Goal: Information Seeking & Learning: Learn about a topic

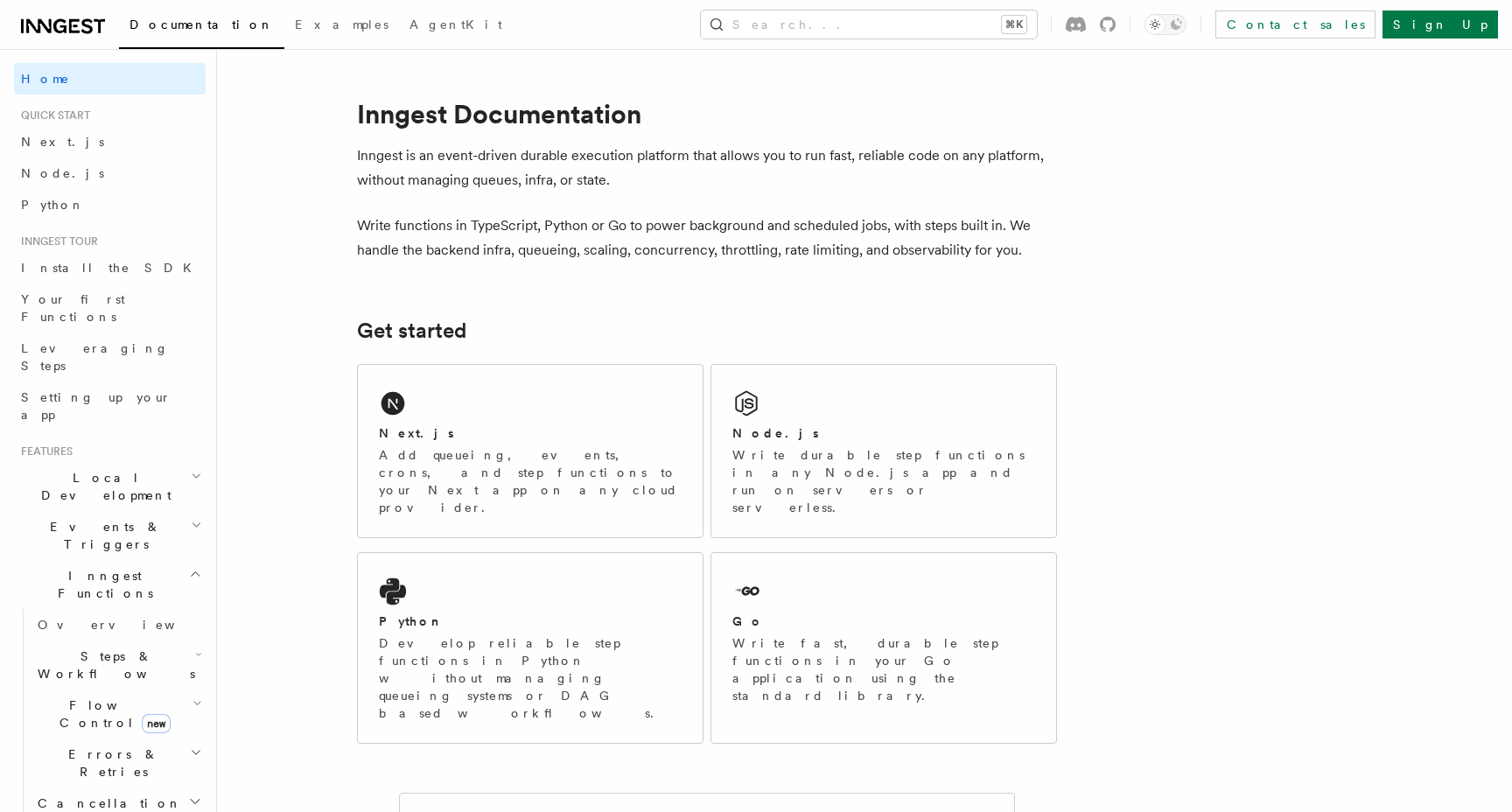
scroll to position [64, 0]
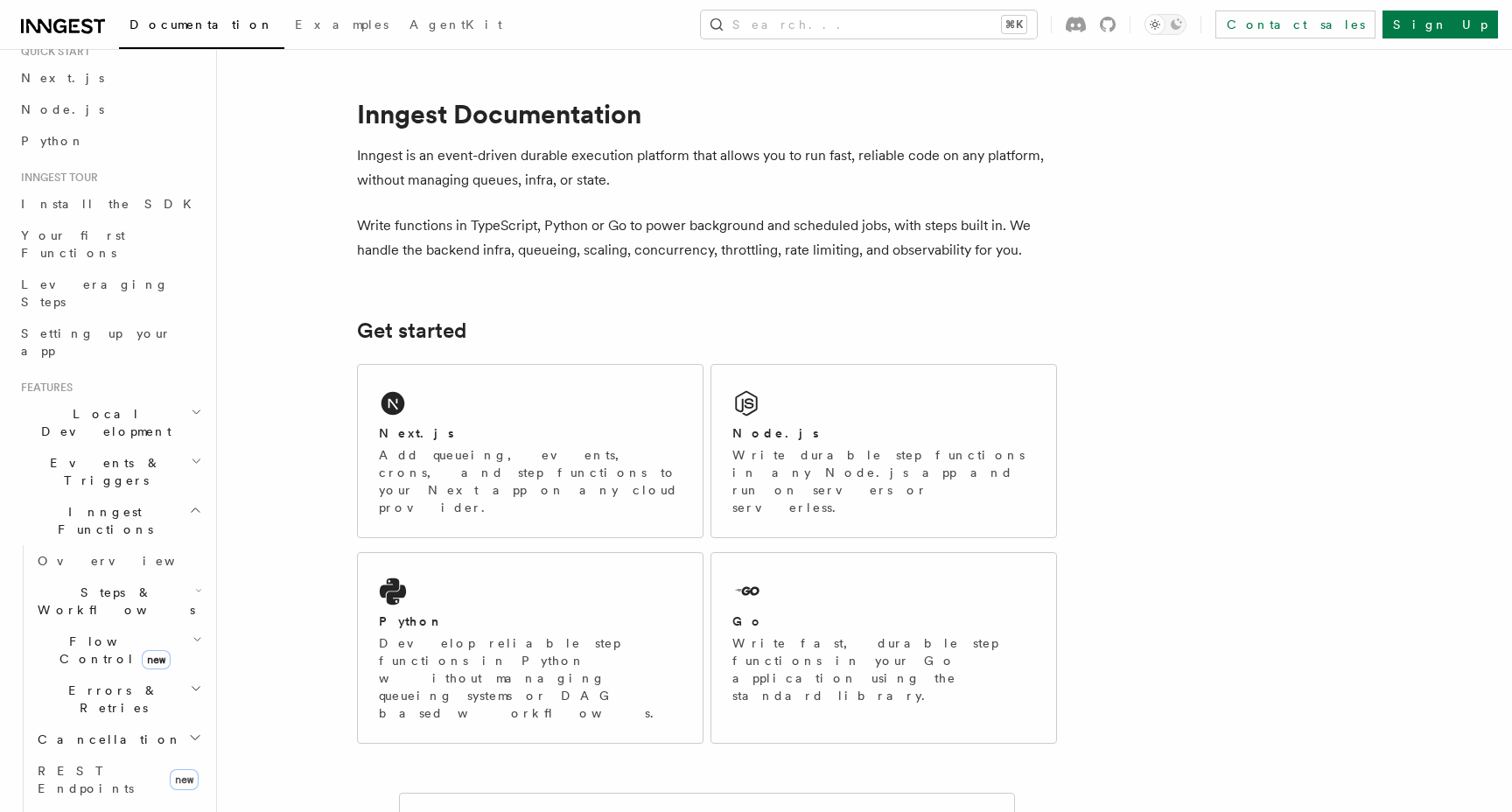
click at [108, 406] on span "Local Development" at bounding box center [102, 423] width 176 height 35
click at [101, 447] on link "Overview" at bounding box center [118, 463] width 175 height 32
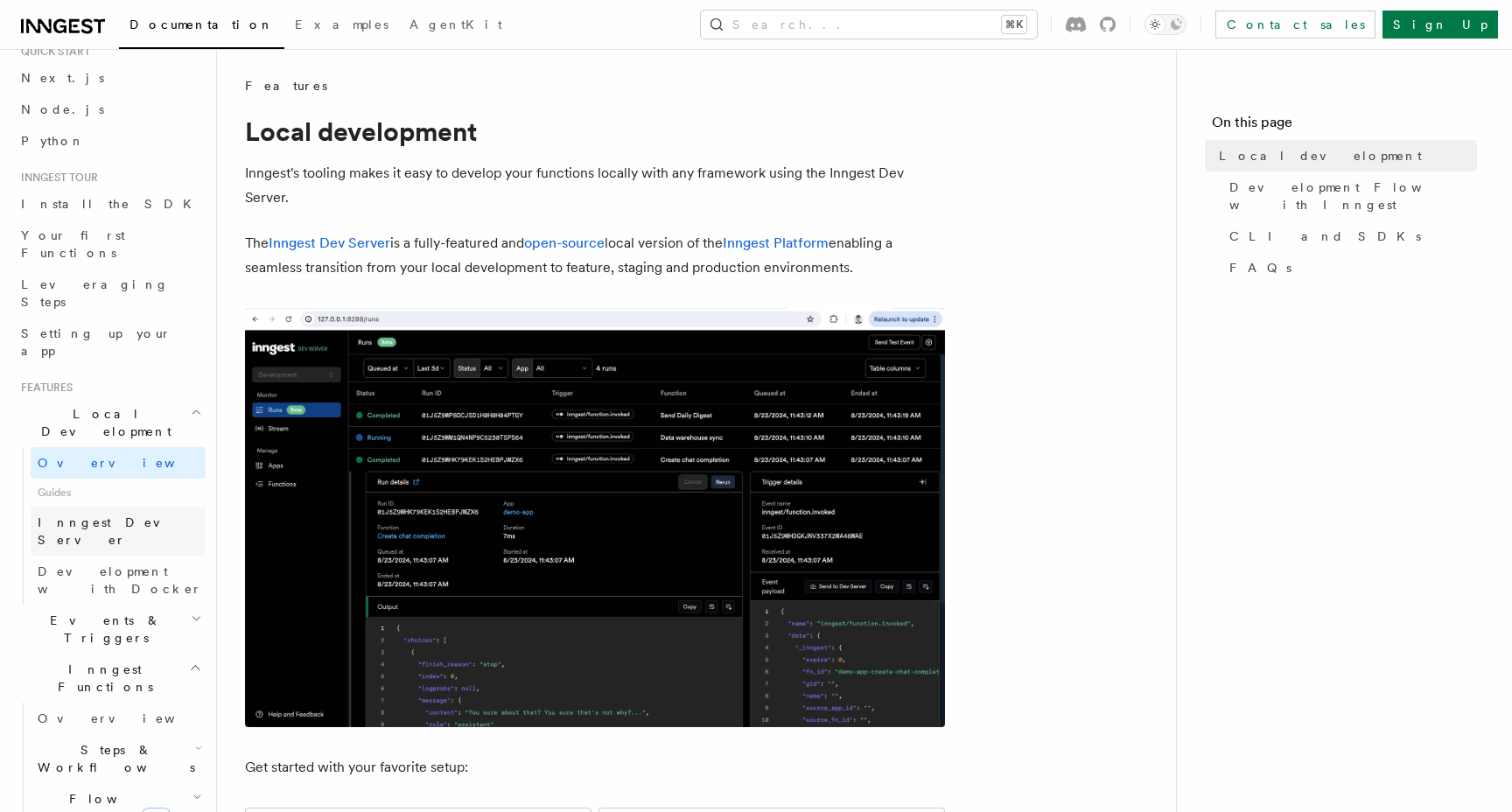
click at [105, 514] on span "Inngest Dev Server" at bounding box center [121, 531] width 168 height 35
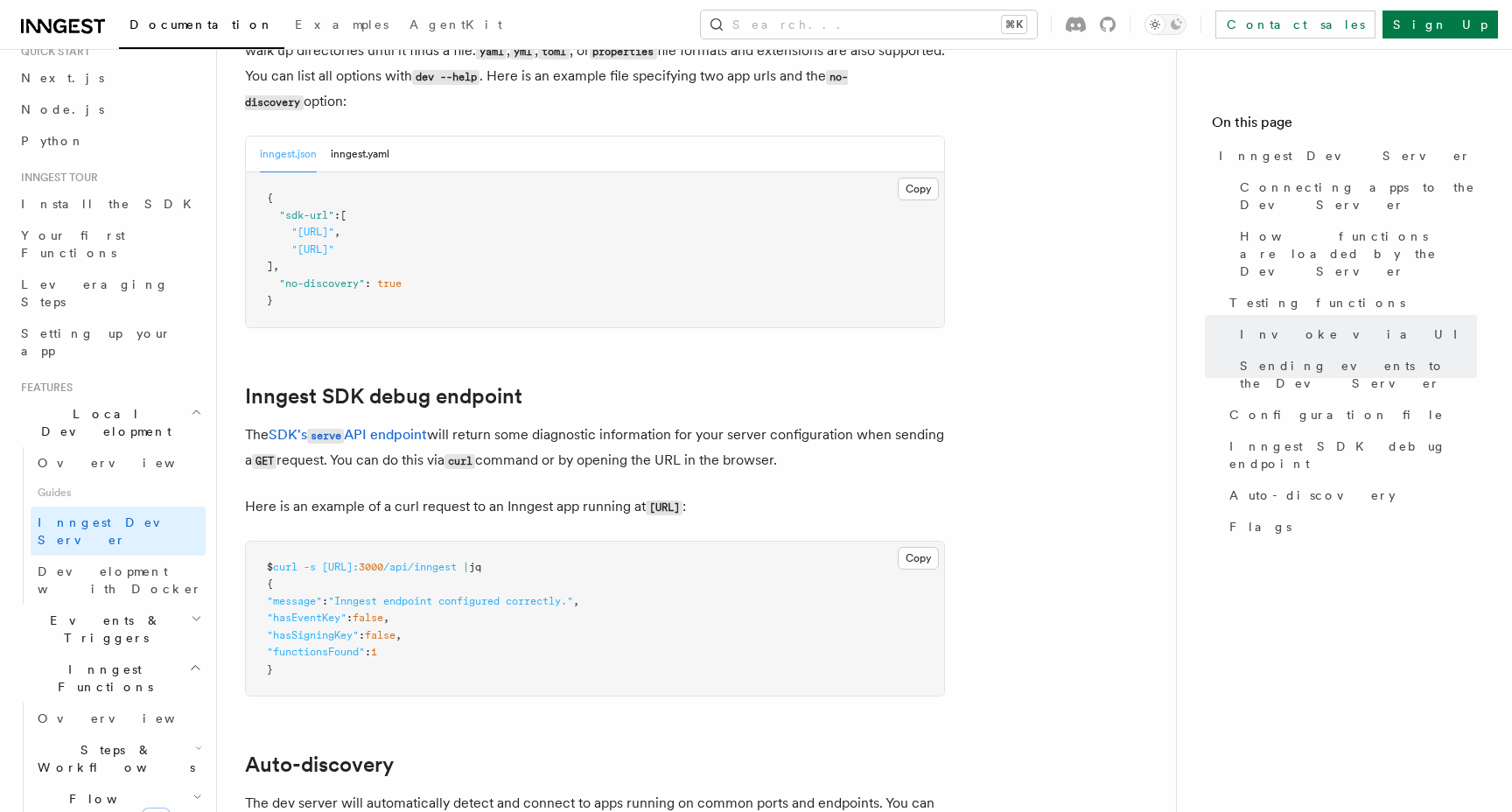
scroll to position [4256, 0]
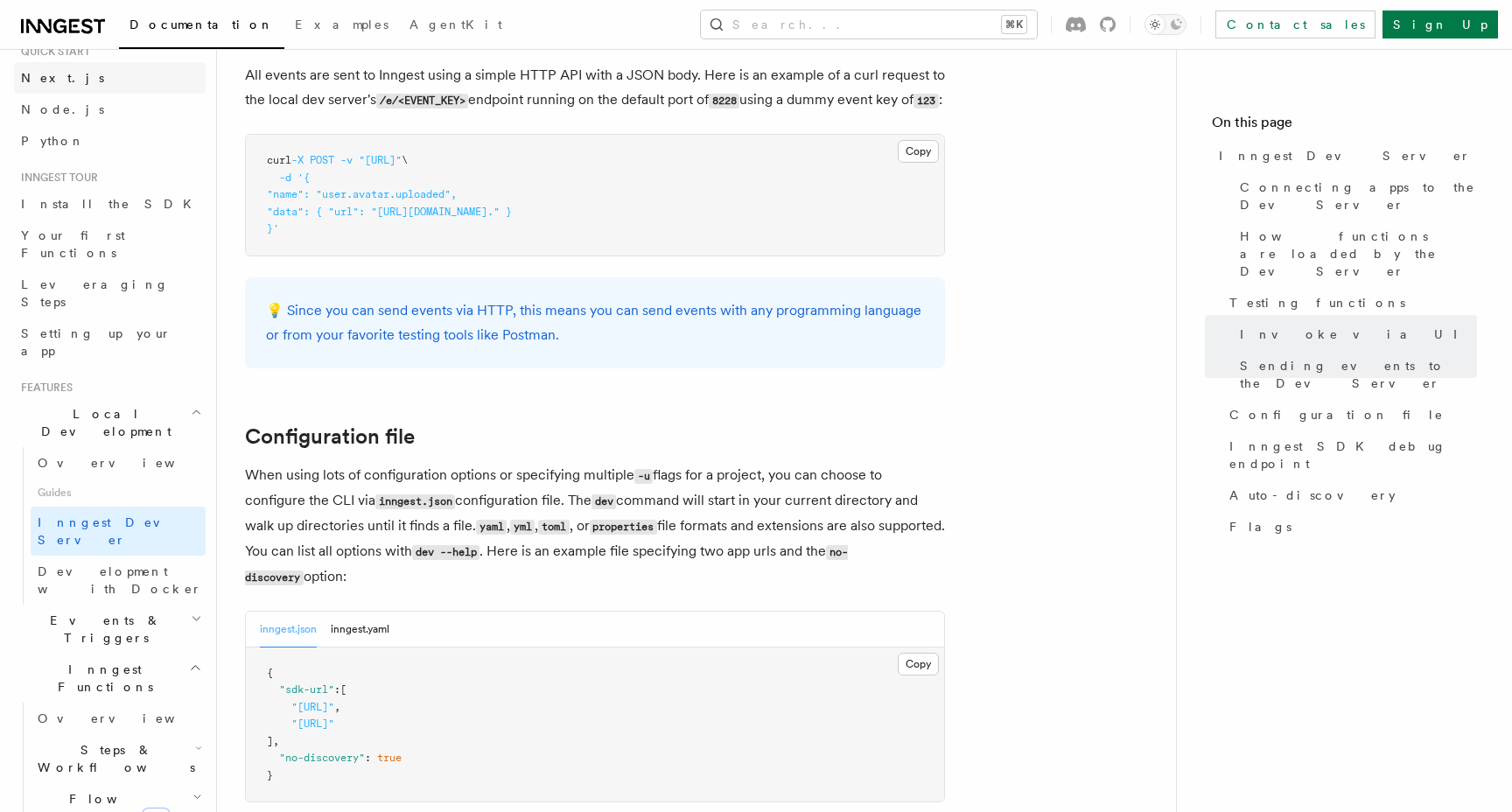
click at [76, 80] on link "Next.js" at bounding box center [109, 77] width 192 height 32
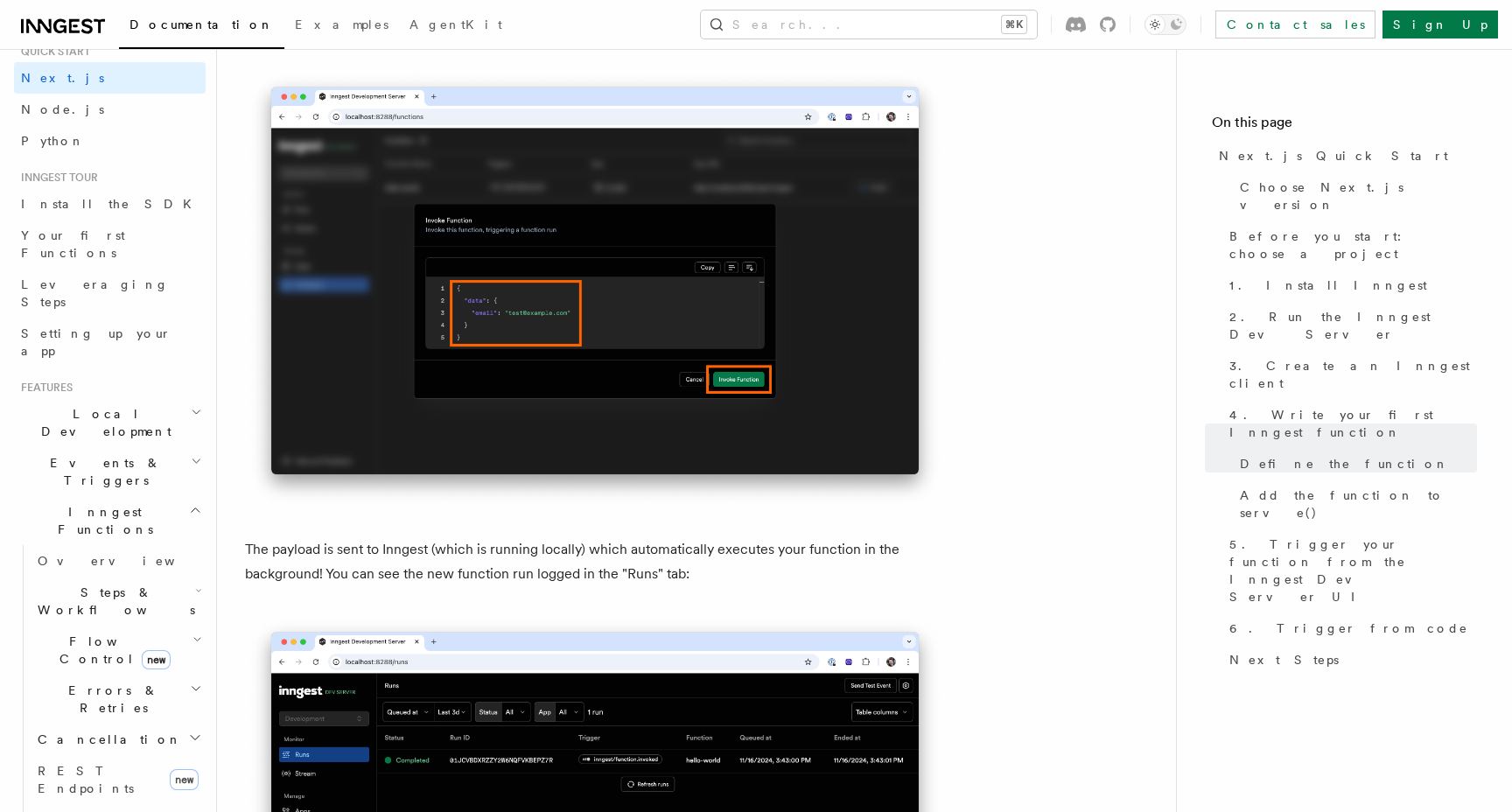
scroll to position [5482, 0]
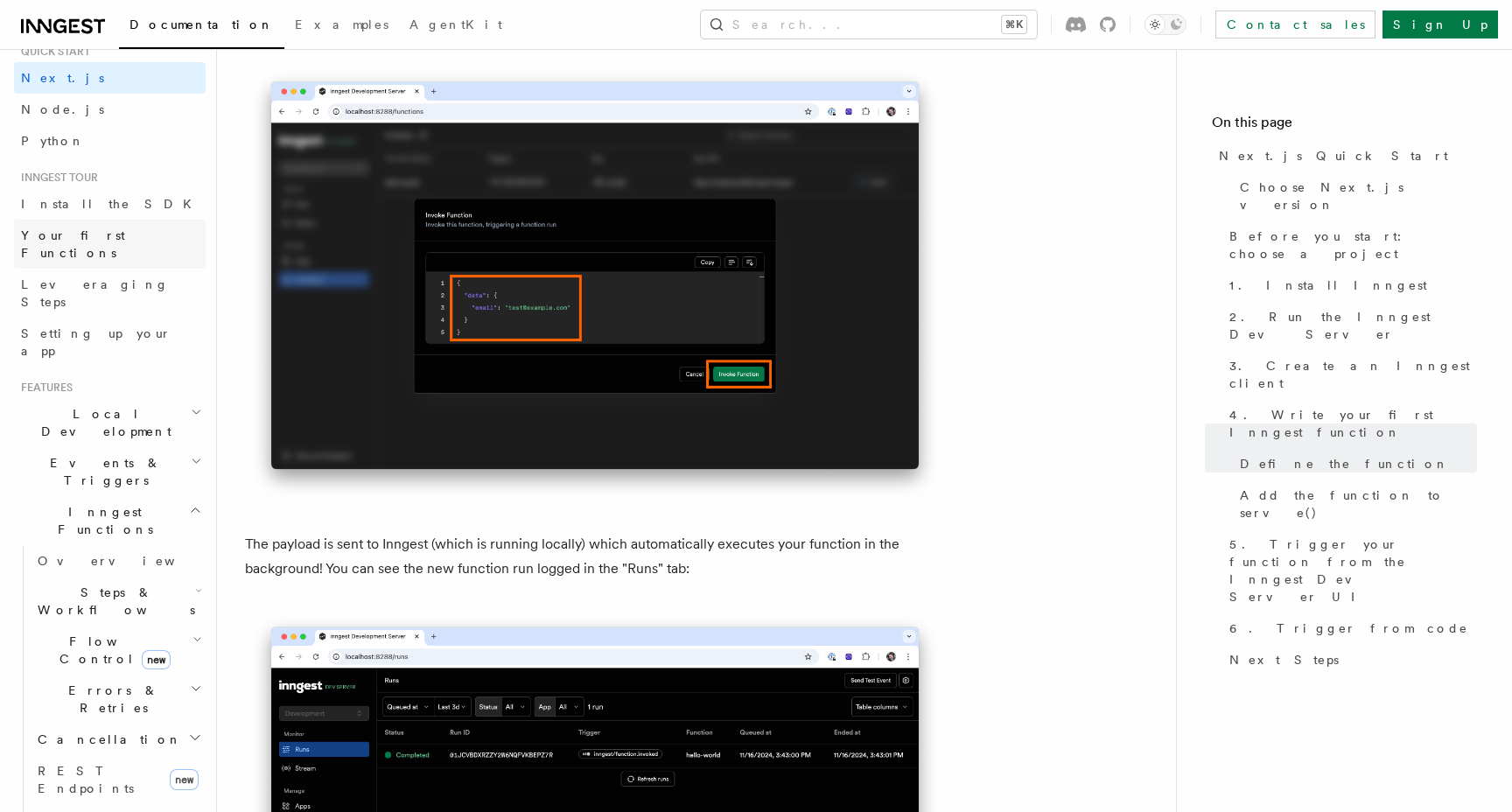
click at [85, 242] on span "Your first Functions" at bounding box center [73, 244] width 105 height 32
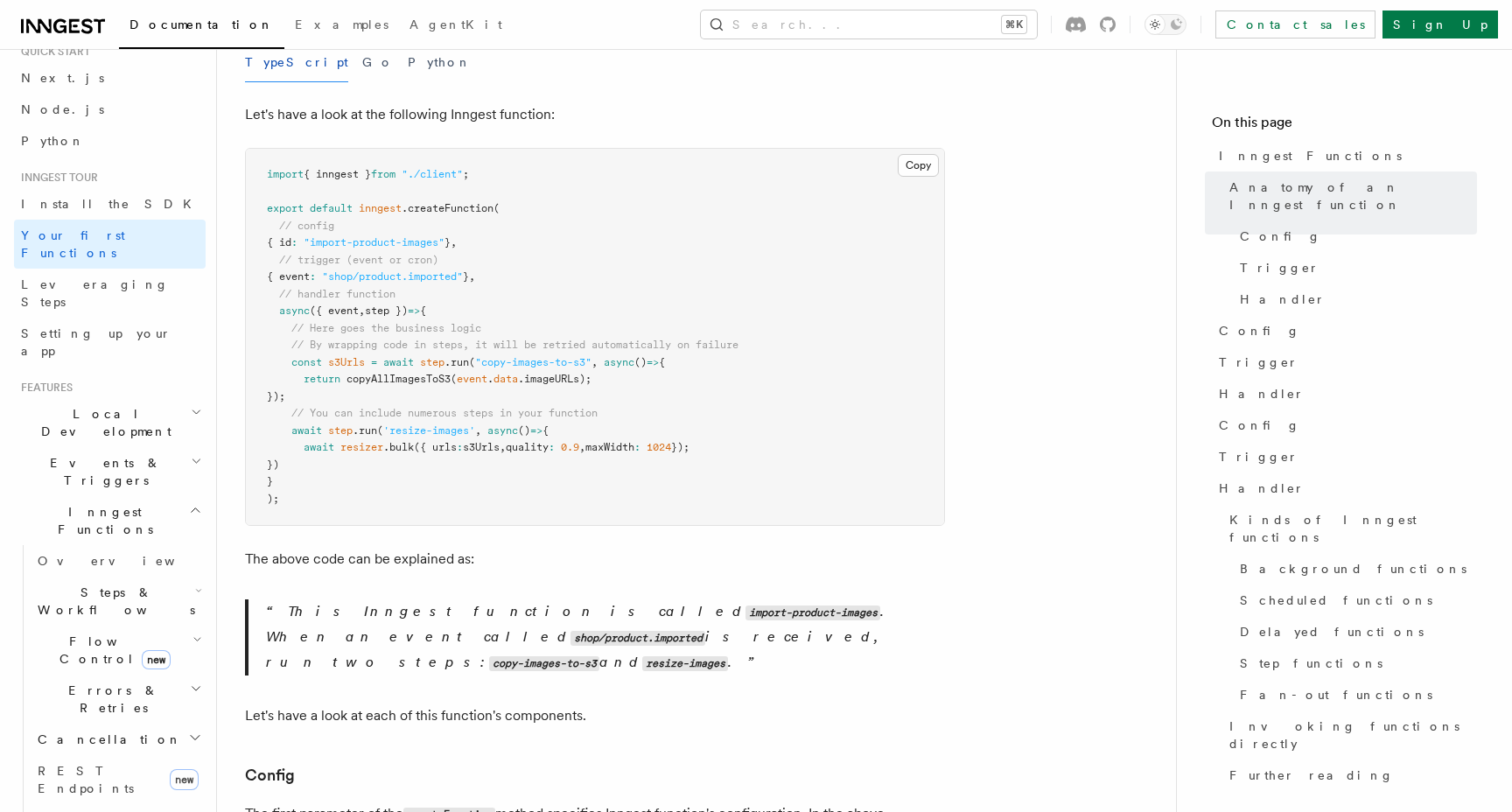
scroll to position [354, 0]
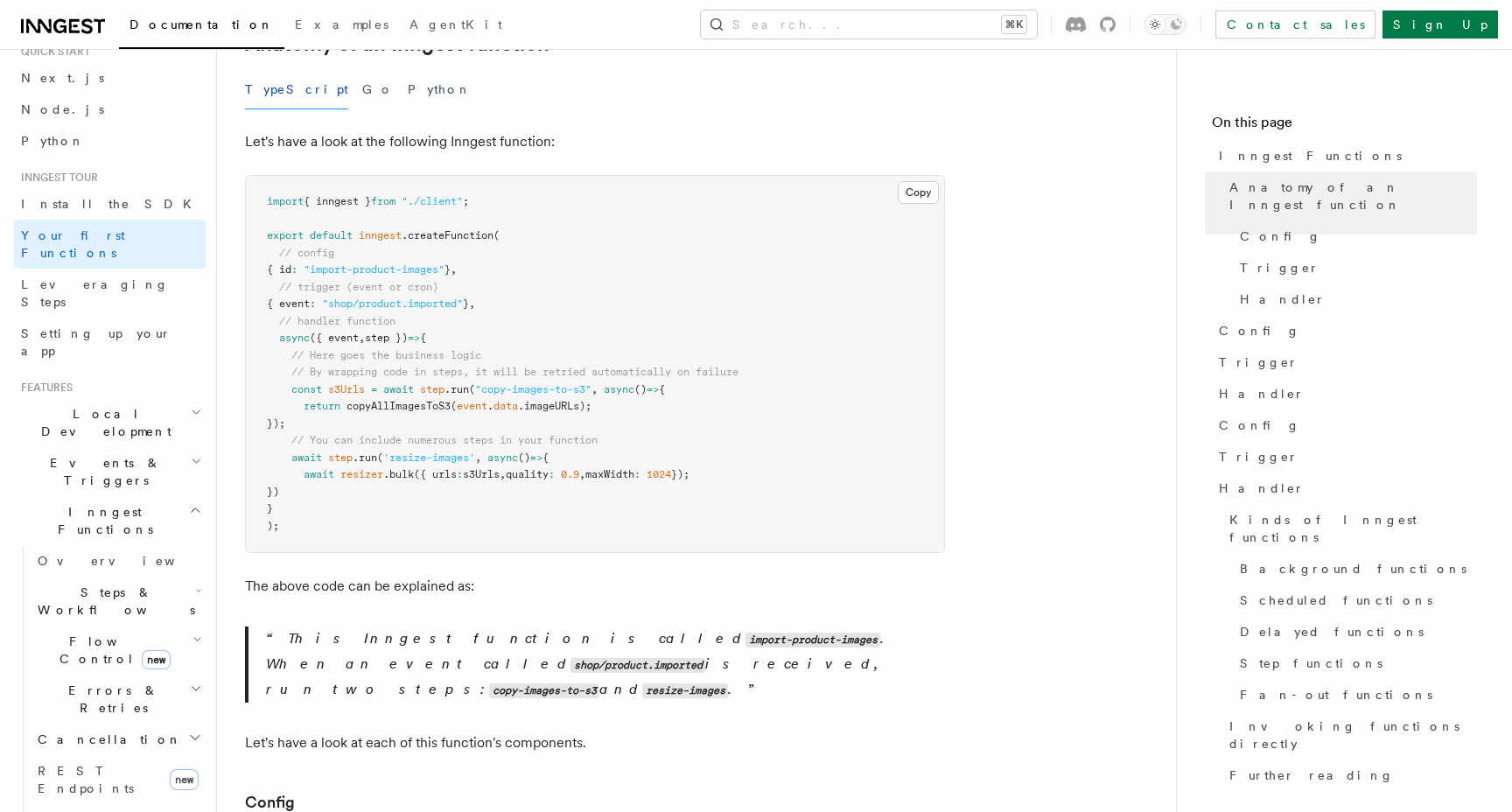
click at [375, 384] on span "=" at bounding box center [374, 389] width 6 height 12
click at [401, 400] on span "copyAllImagesToS3" at bounding box center [398, 406] width 105 height 12
click at [484, 434] on span "// You can include numerous steps in your function" at bounding box center [445, 439] width 306 height 12
click at [384, 481] on pre "import { inngest } from "./client" ; export default inngest .createFunction ( /…" at bounding box center [595, 364] width 698 height 376
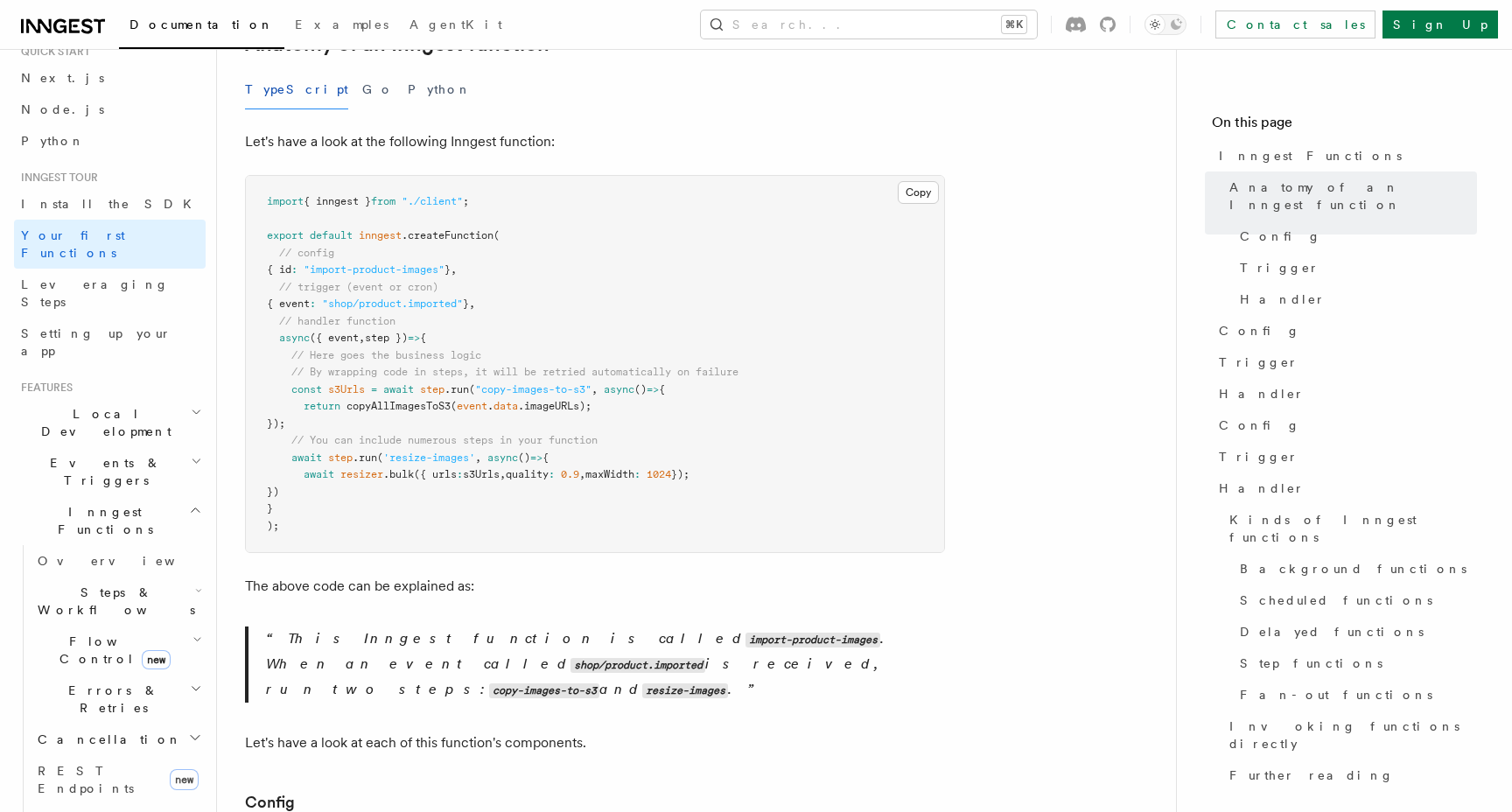
click at [346, 494] on pre "import { inngest } from "./client" ; export default inngest .createFunction ( /…" at bounding box center [595, 364] width 698 height 376
click at [109, 277] on span "Leveraging Steps" at bounding box center [95, 293] width 148 height 32
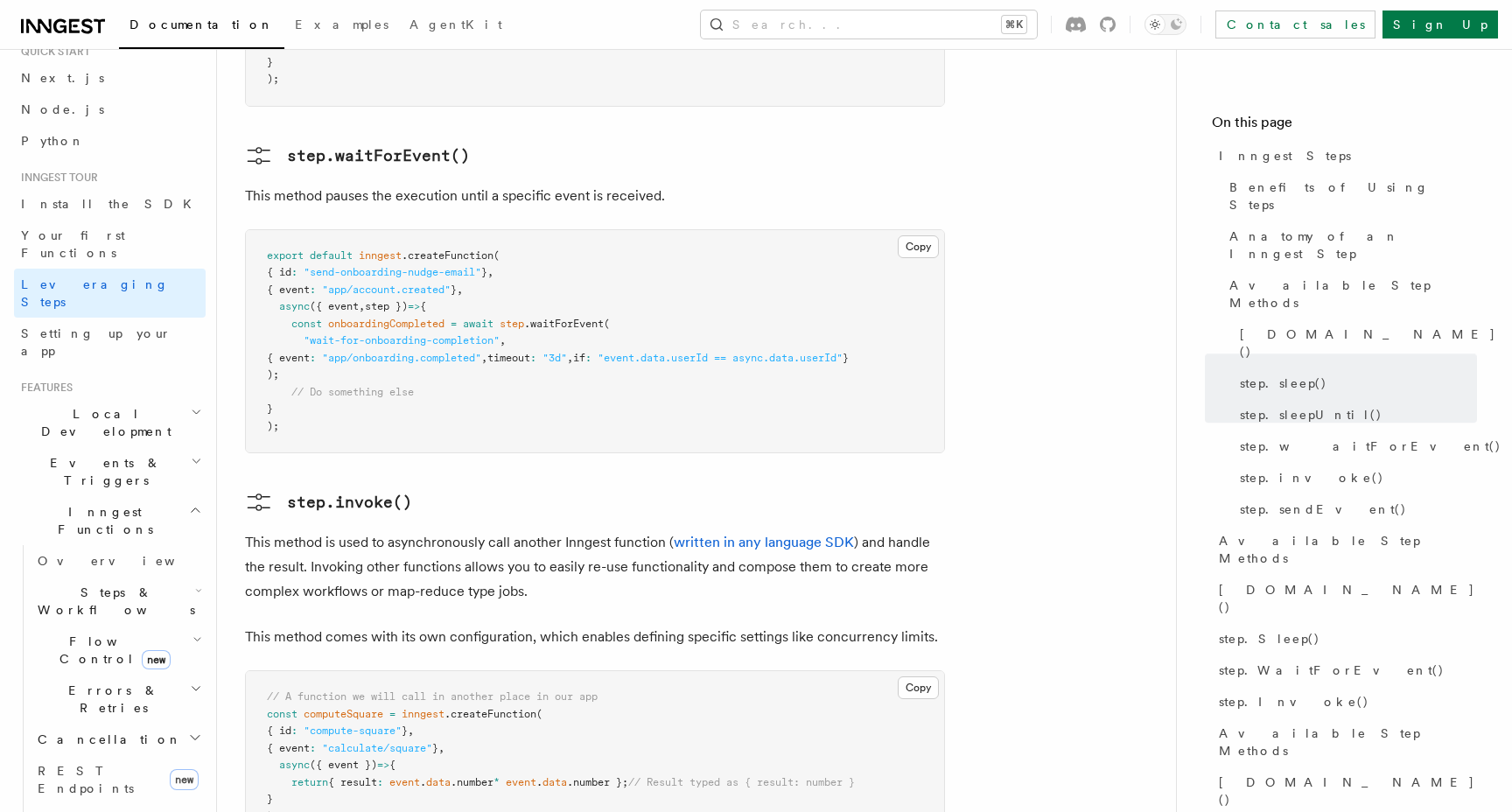
scroll to position [2758, 0]
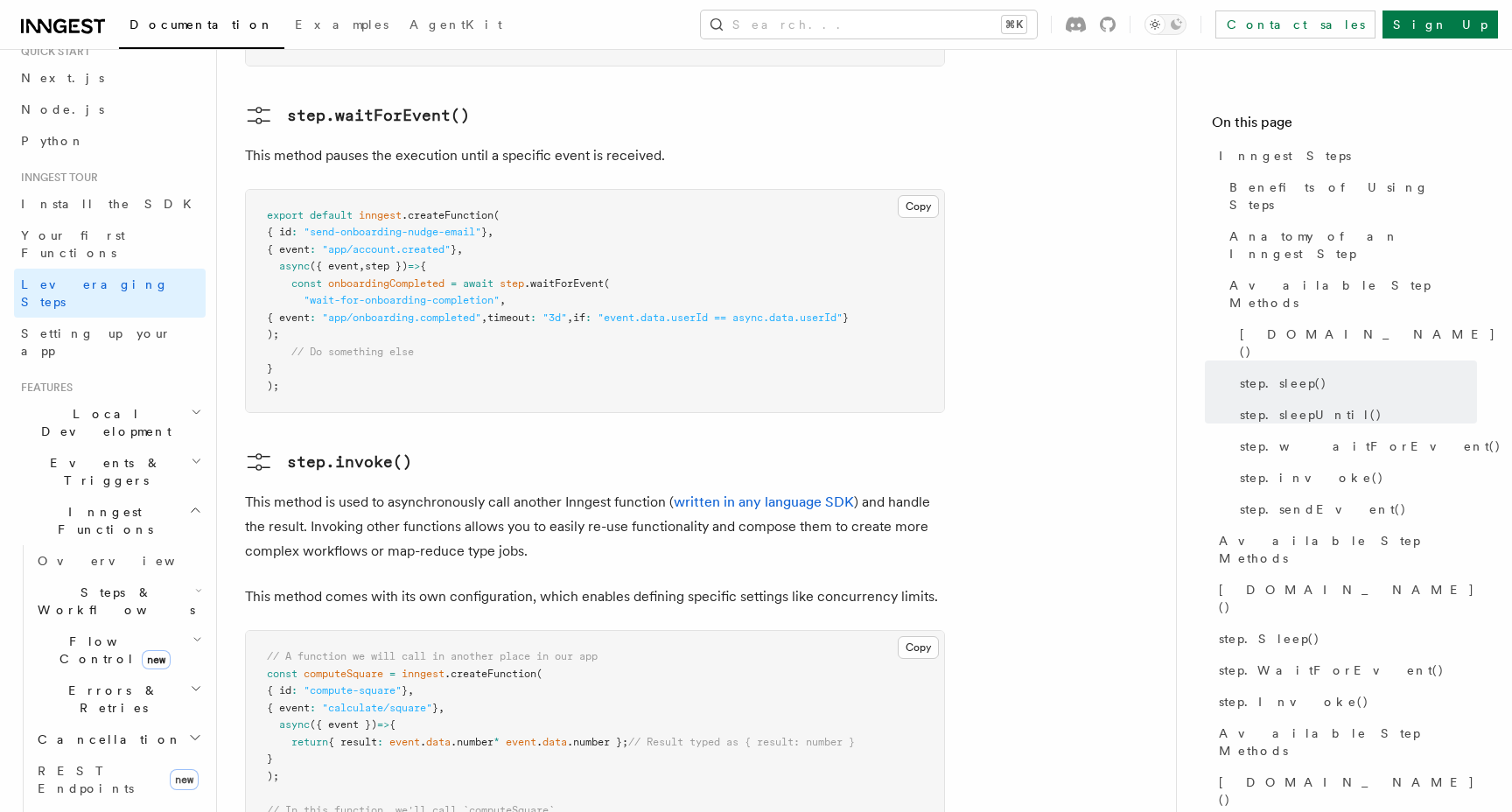
click at [162, 398] on h2 "Local Development" at bounding box center [109, 423] width 192 height 49
click at [162, 447] on h2 "Events & Triggers" at bounding box center [109, 472] width 192 height 49
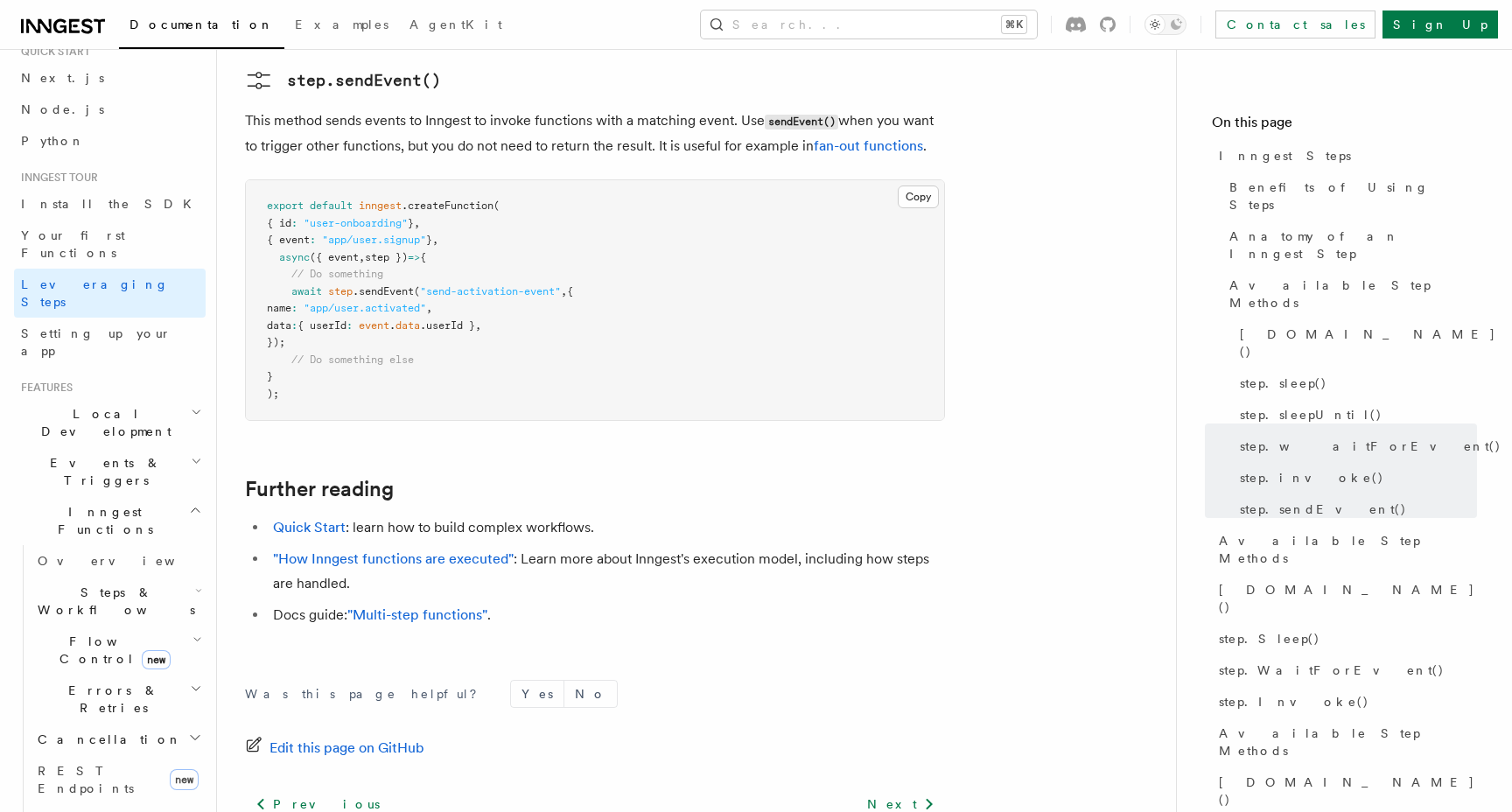
scroll to position [3768, 0]
